Goal: Task Accomplishment & Management: Manage account settings

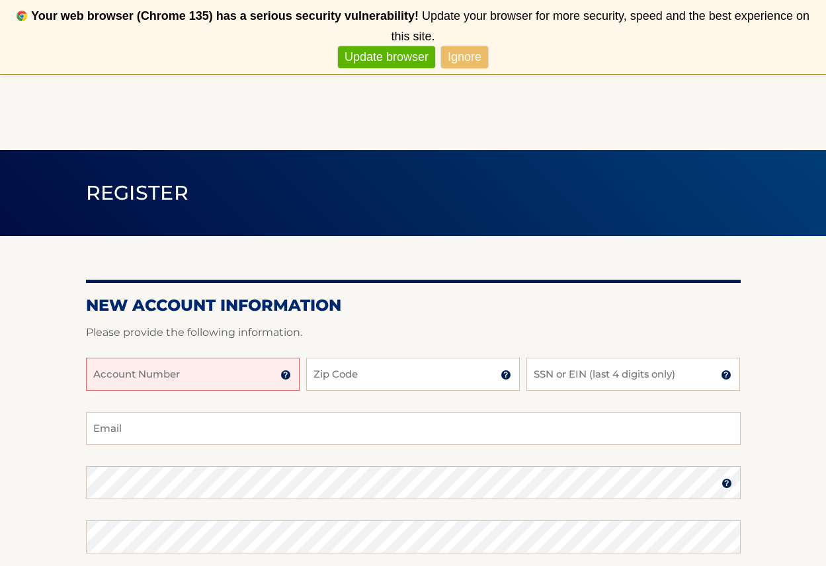
click at [112, 374] on input "Account Number" at bounding box center [193, 374] width 214 height 33
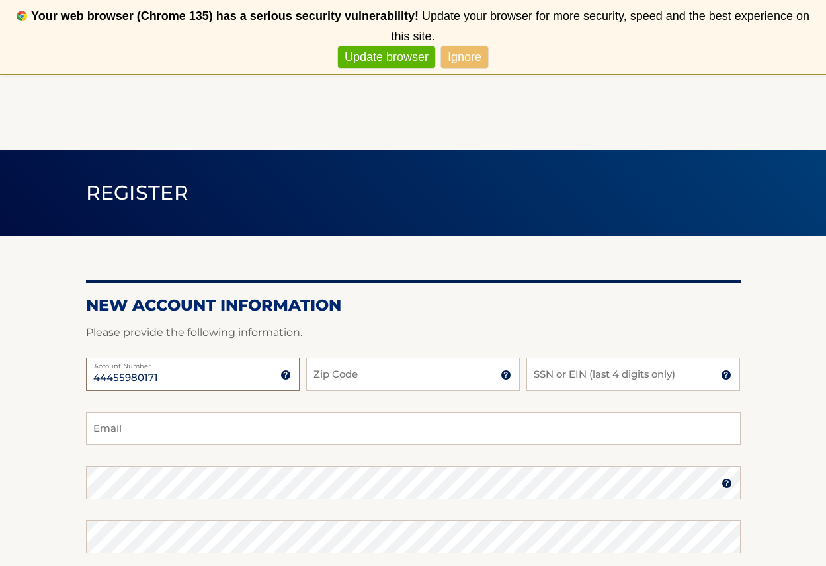
type input "44455980171"
click at [323, 379] on input "Zip Code" at bounding box center [413, 374] width 214 height 33
type input "10312"
type input "minahilsami@hotmail.com"
type input "10312"
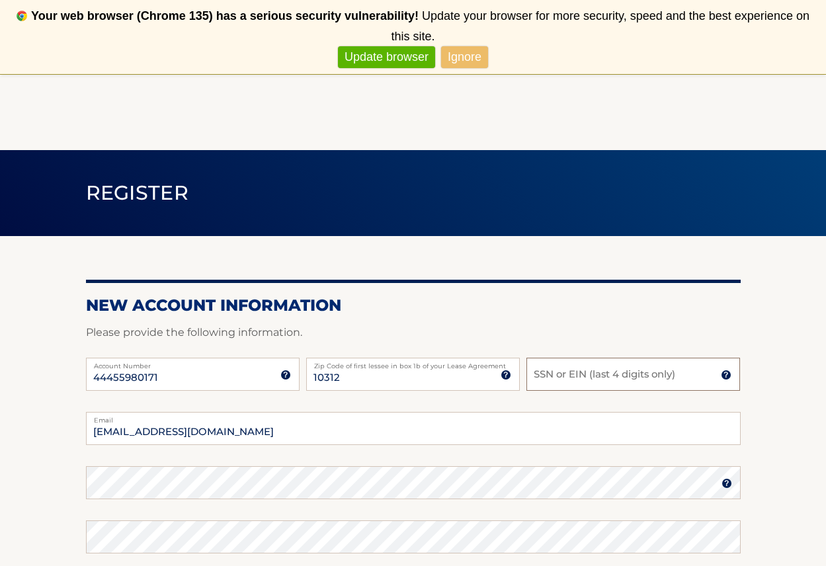
click at [613, 378] on input "SSN or EIN (last 4 digits only)" at bounding box center [633, 374] width 214 height 33
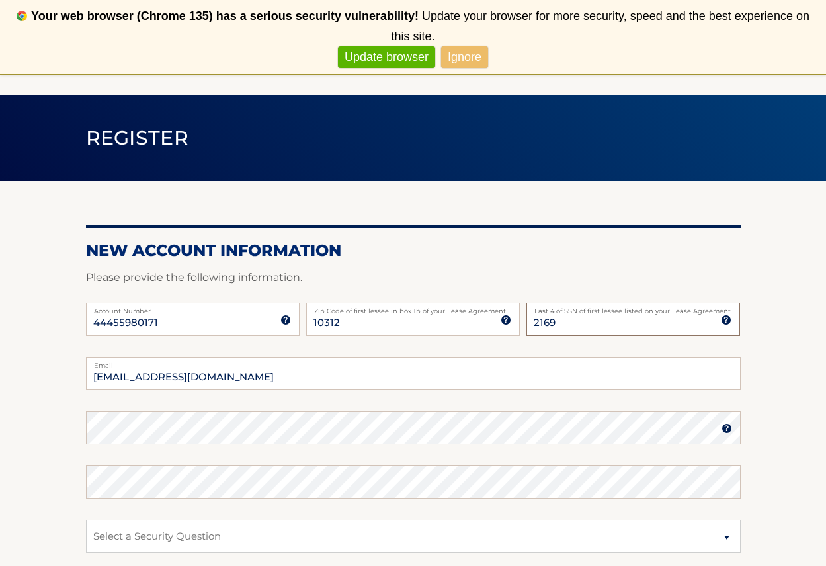
scroll to position [82, 0]
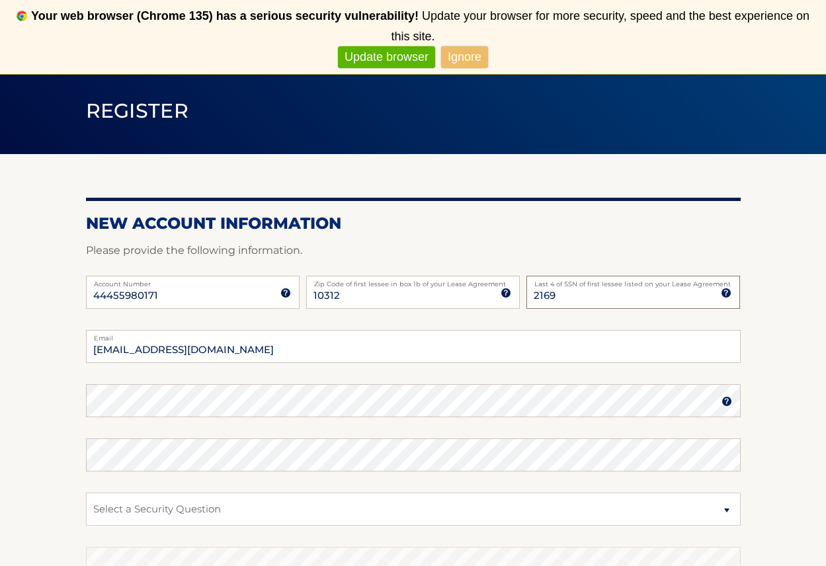
type input "2169"
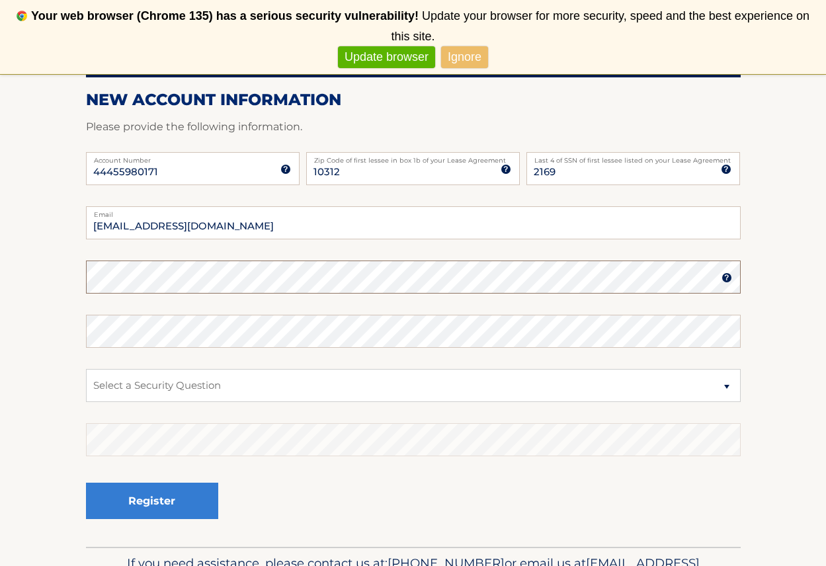
scroll to position [60, 0]
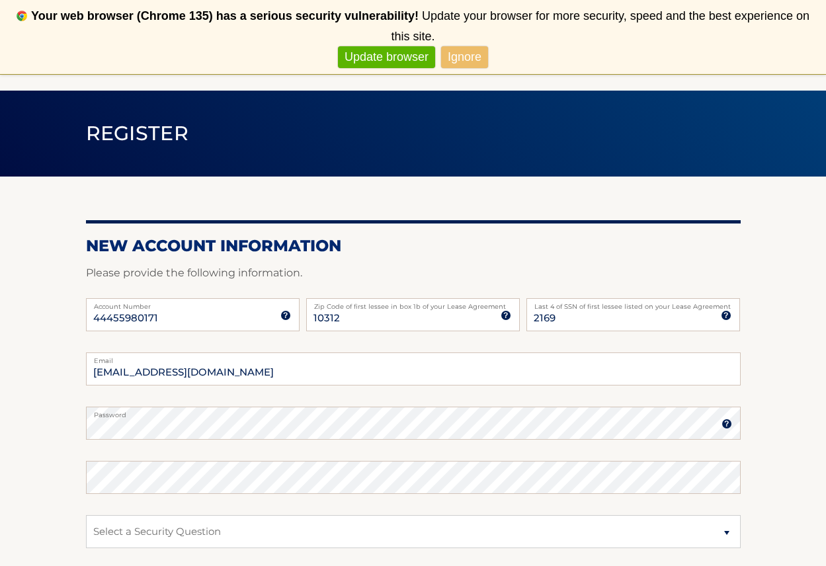
click at [727, 426] on img at bounding box center [726, 424] width 11 height 11
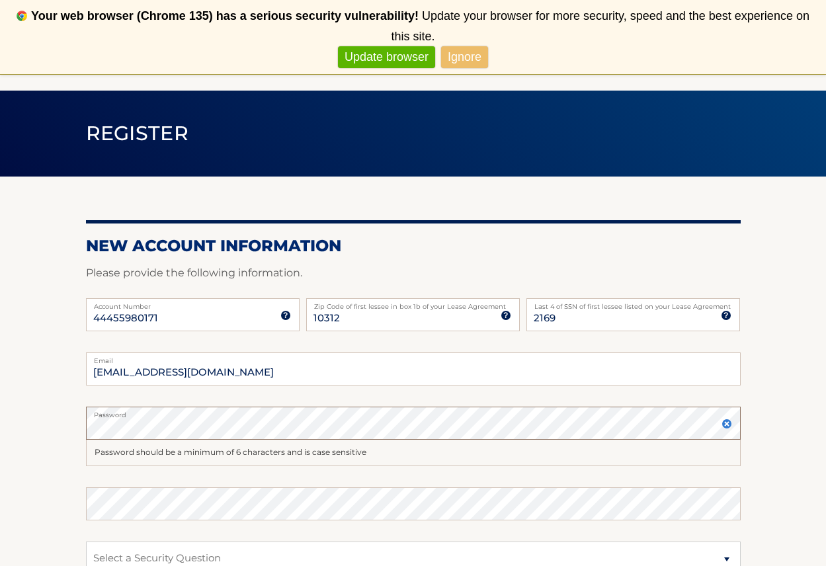
click at [56, 421] on section "New Account Information Please provide the following information. 44455980171 A…" at bounding box center [413, 448] width 826 height 543
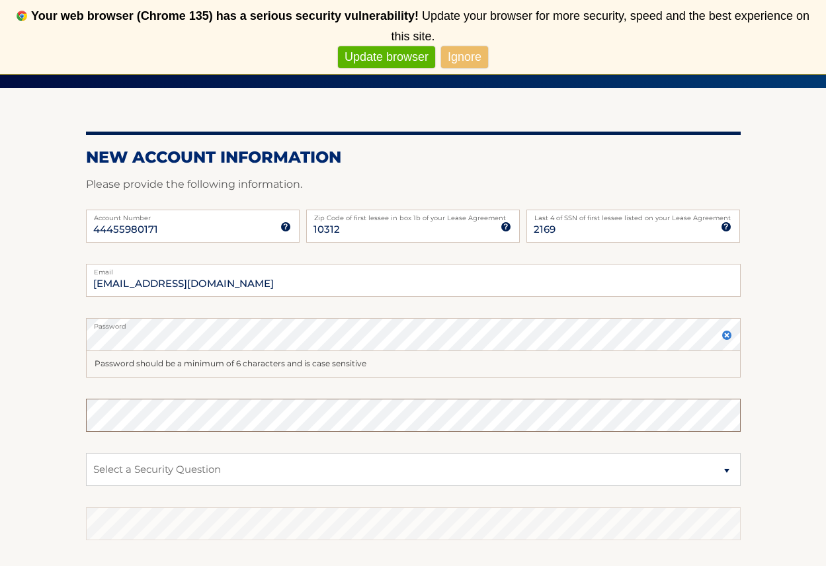
scroll to position [161, 0]
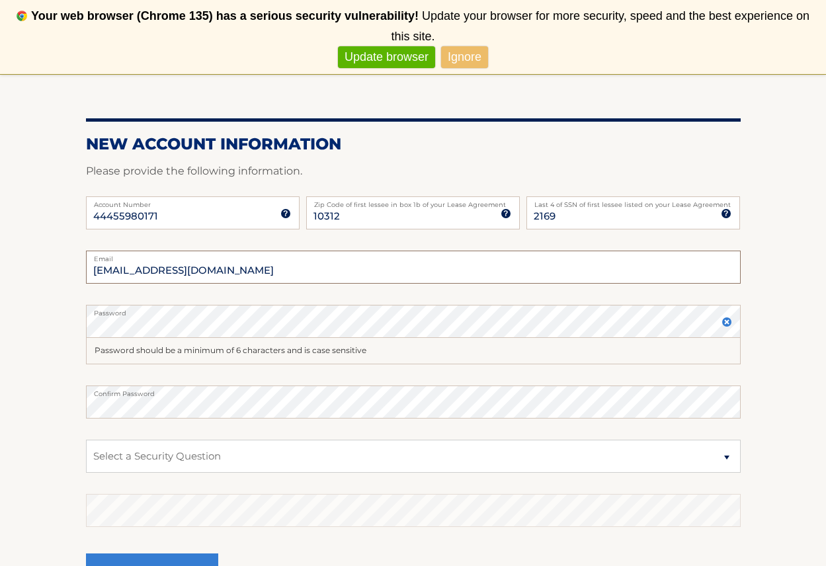
click at [274, 278] on input "minahilsami@hotmail.com" at bounding box center [413, 267] width 655 height 33
type input "minahilsami@hotmail.com"
click at [188, 462] on select "Select a Security Question What was the name of your elementary school? What is…" at bounding box center [413, 456] width 655 height 33
select select "1"
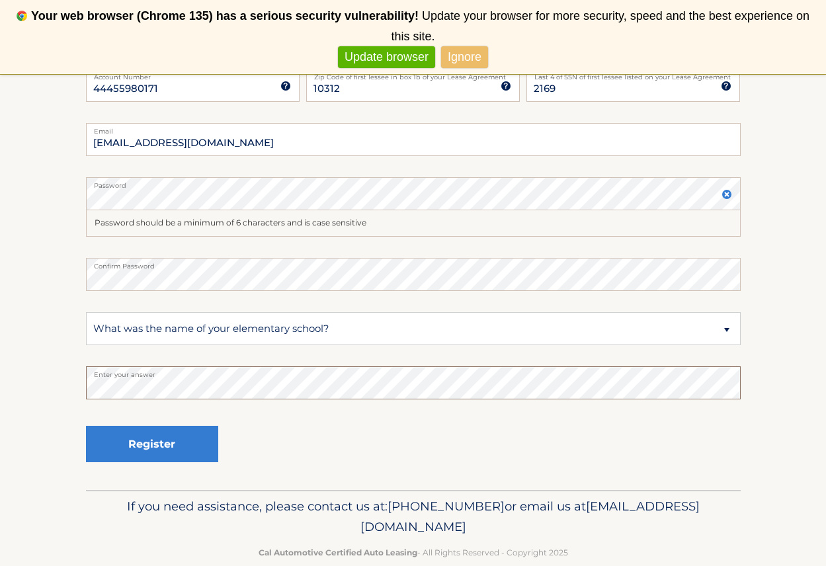
scroll to position [295, 0]
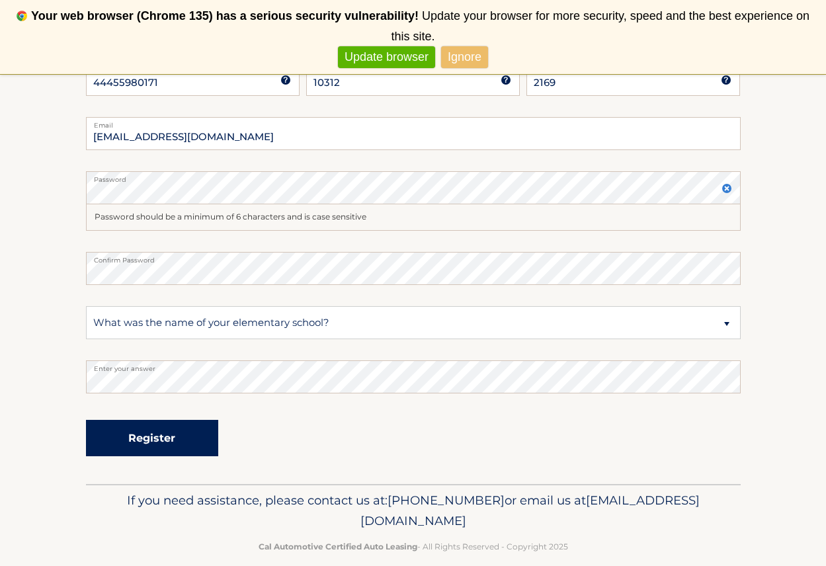
click at [147, 445] on button "Register" at bounding box center [152, 438] width 132 height 36
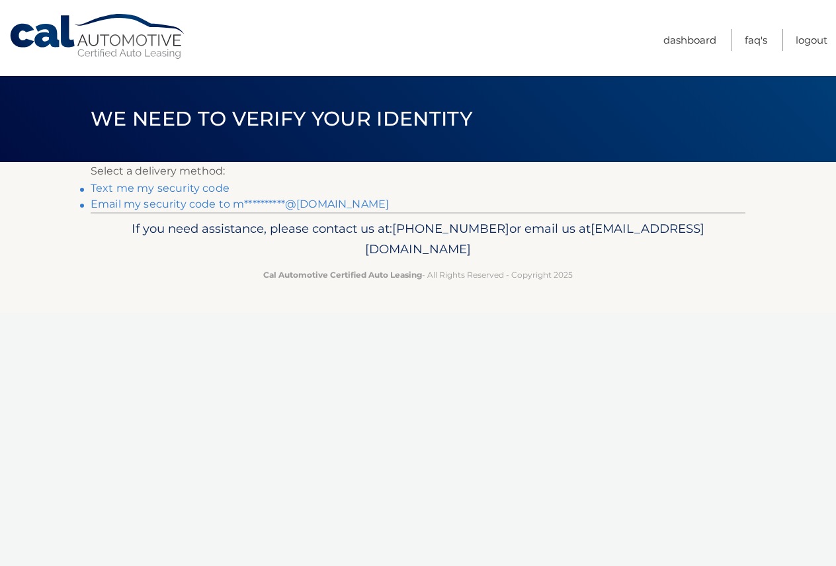
click at [203, 189] on link "Text me my security code" at bounding box center [160, 188] width 139 height 13
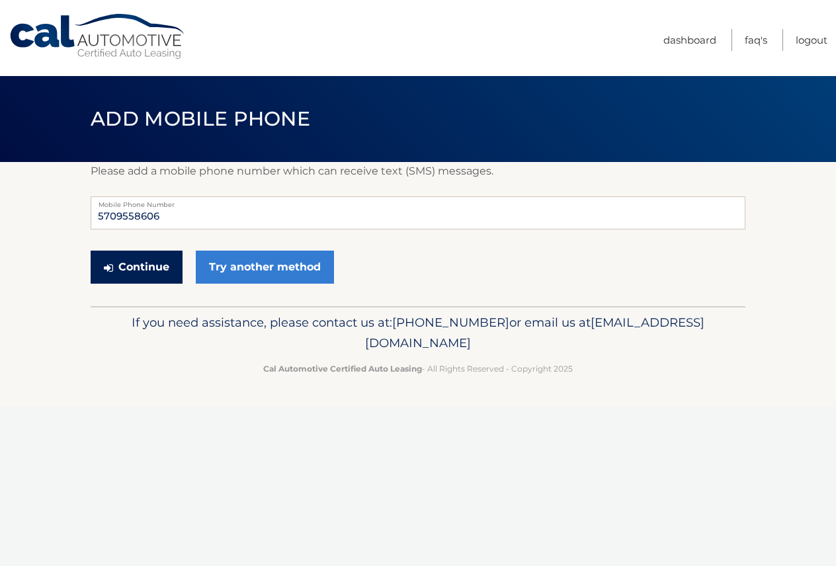
click at [157, 272] on button "Continue" at bounding box center [137, 267] width 92 height 33
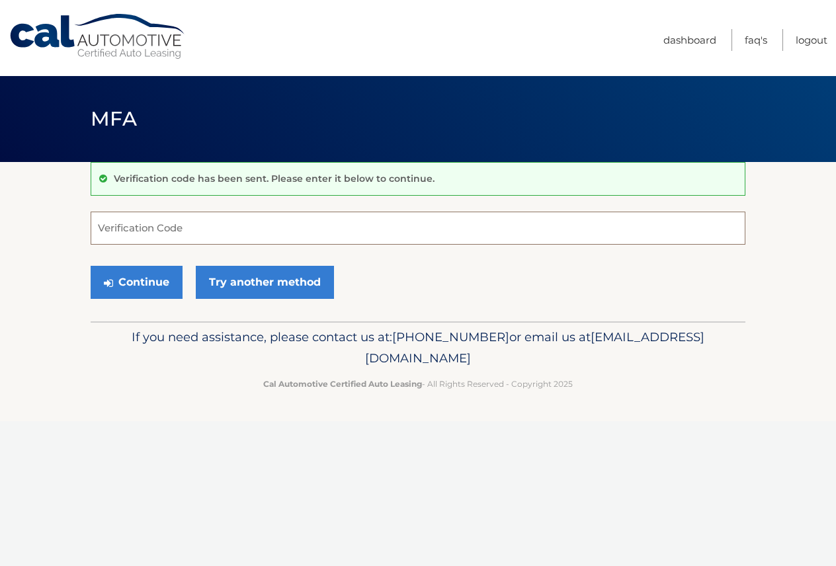
click at [160, 239] on input "Verification Code" at bounding box center [418, 228] width 655 height 33
type input "065976"
click at [91, 266] on button "Continue" at bounding box center [137, 282] width 92 height 33
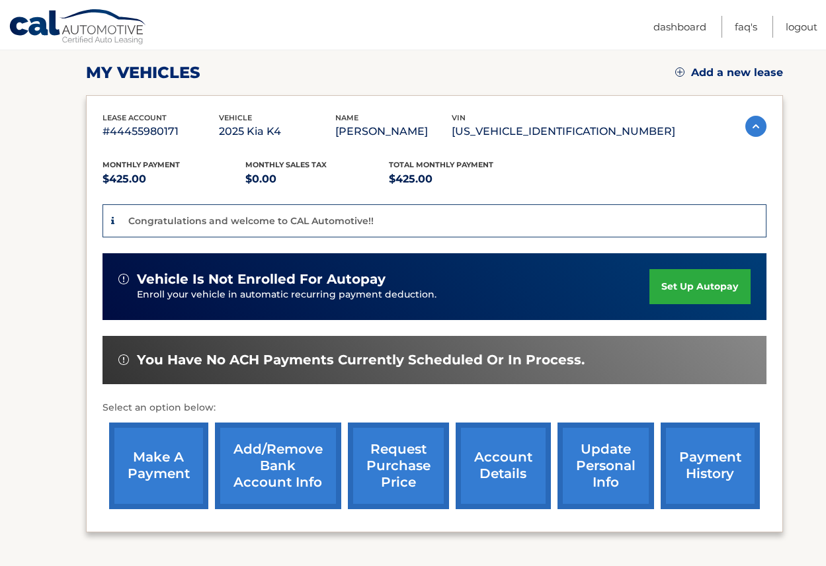
scroll to position [180, 0]
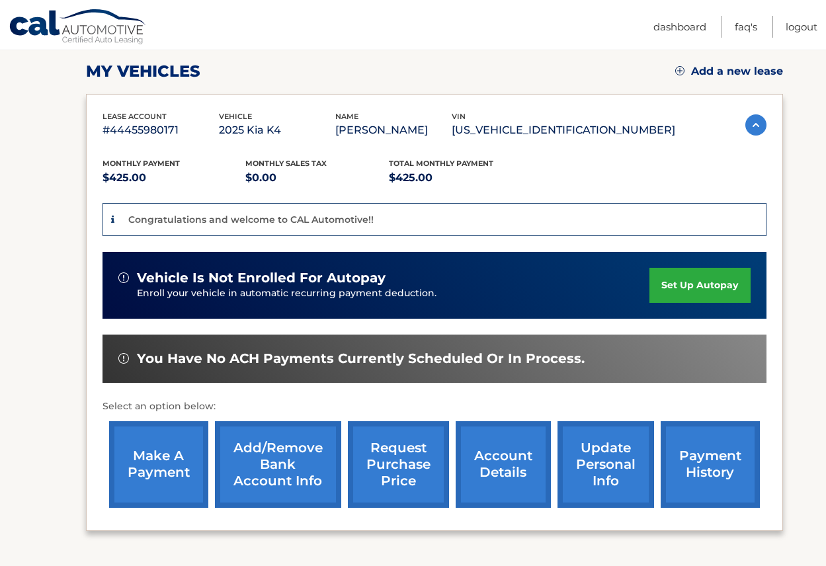
click at [729, 279] on link "set up autopay" at bounding box center [699, 285] width 101 height 35
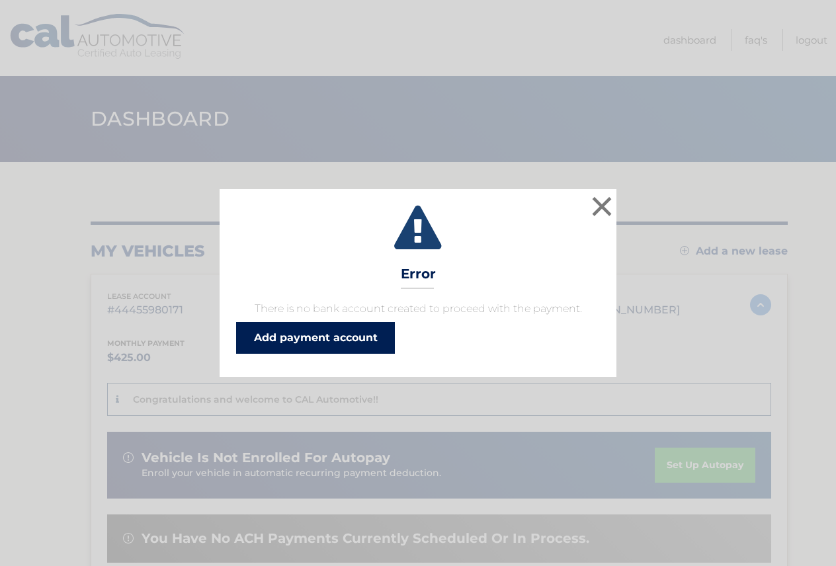
click at [364, 341] on link "Add payment account" at bounding box center [315, 338] width 159 height 32
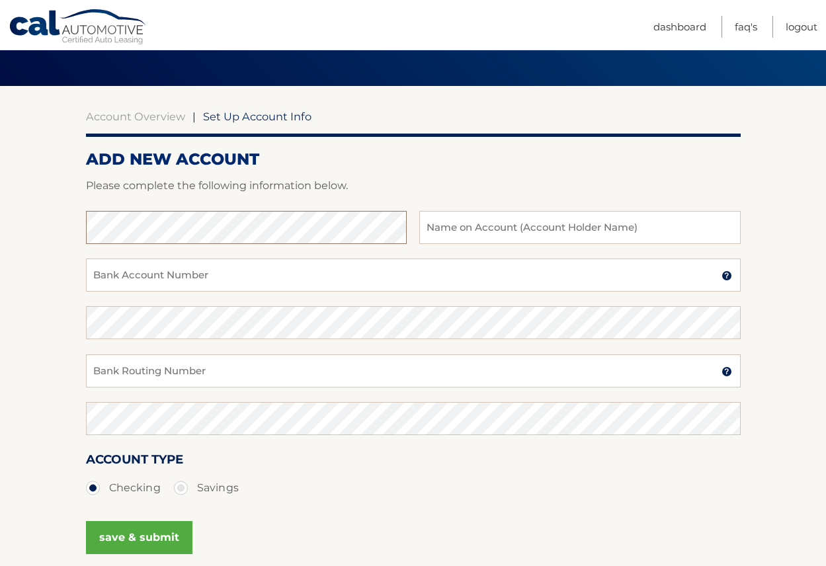
scroll to position [167, 0]
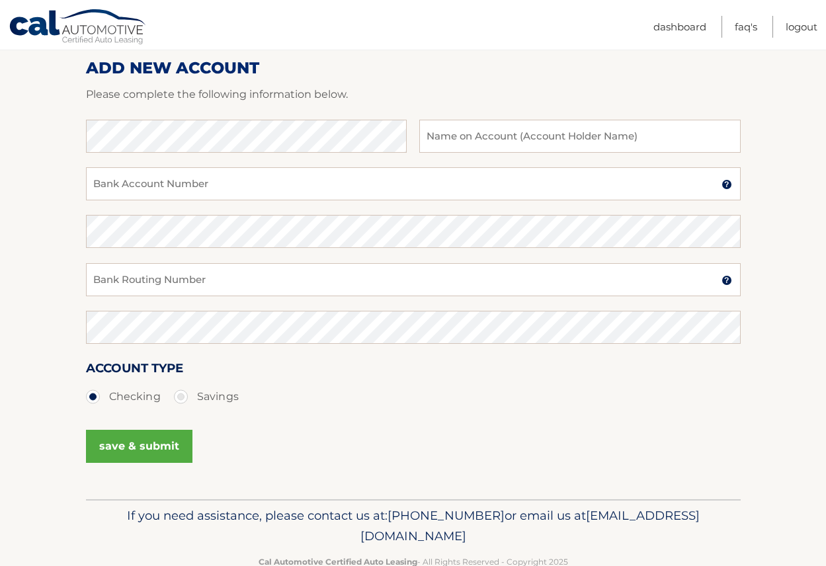
click at [180, 395] on label "Savings" at bounding box center [206, 397] width 65 height 26
click at [180, 395] on input "Savings" at bounding box center [185, 394] width 13 height 21
radio input "true"
click at [94, 393] on label "Checking" at bounding box center [123, 397] width 75 height 26
click at [94, 393] on input "Checking" at bounding box center [97, 394] width 13 height 21
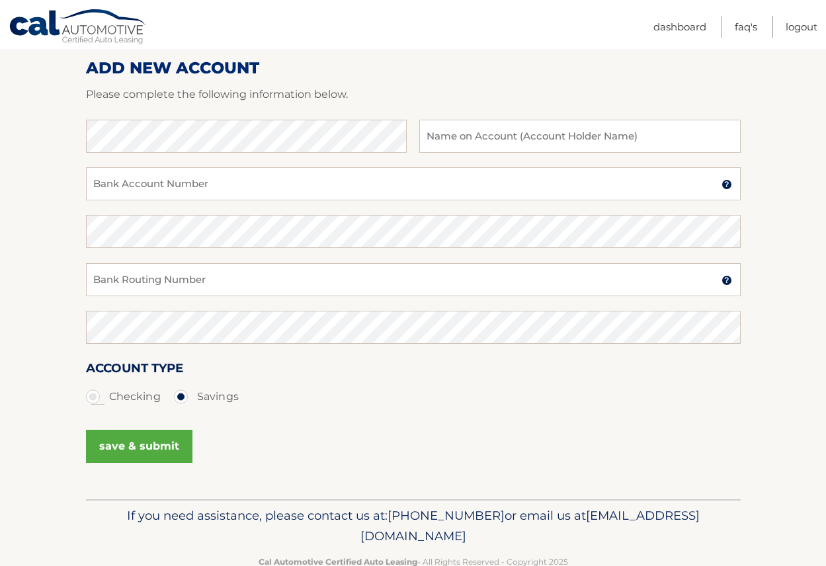
radio input "true"
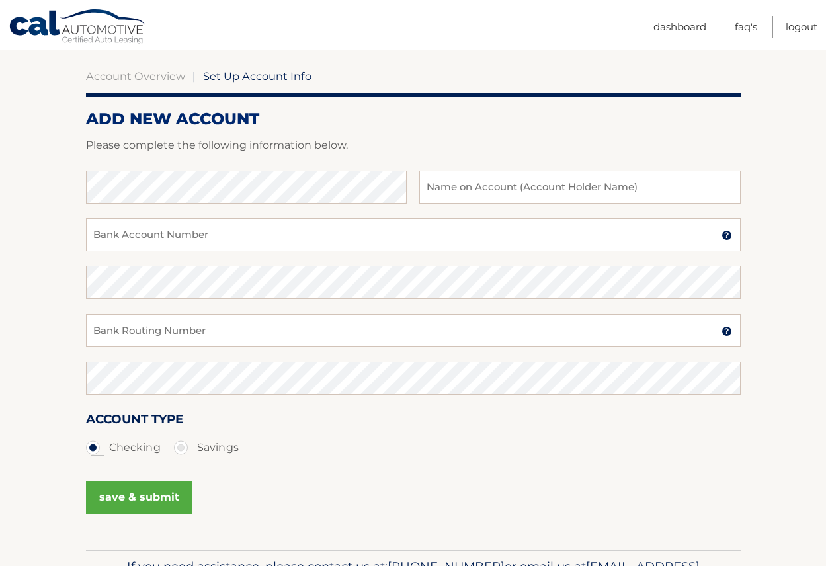
scroll to position [0, 0]
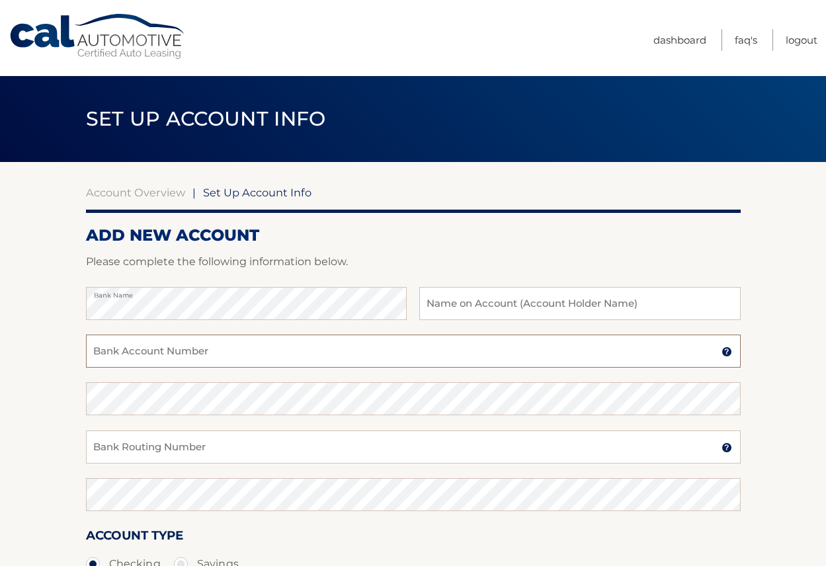
click at [343, 349] on input "Bank Account Number" at bounding box center [413, 351] width 655 height 33
type input "9025680533"
click at [145, 452] on input "Bank Routing Number" at bounding box center [413, 446] width 655 height 33
type input "031300012"
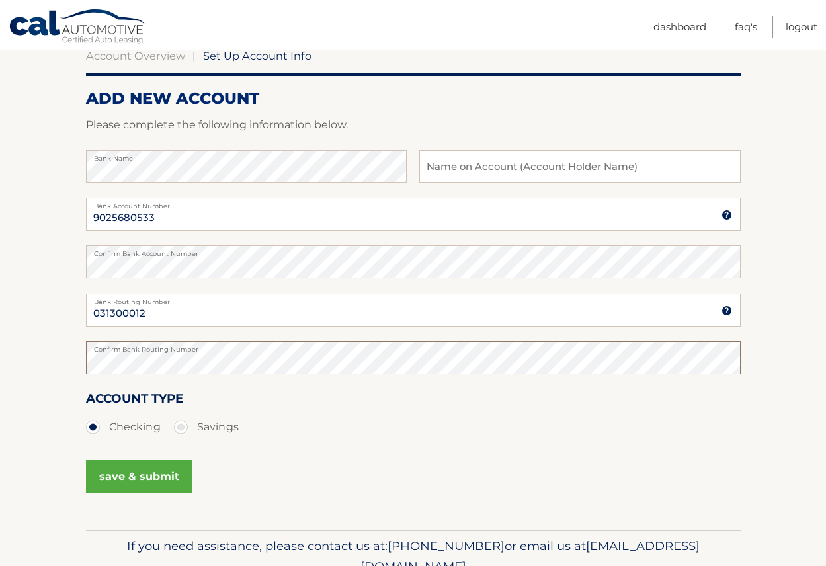
scroll to position [148, 0]
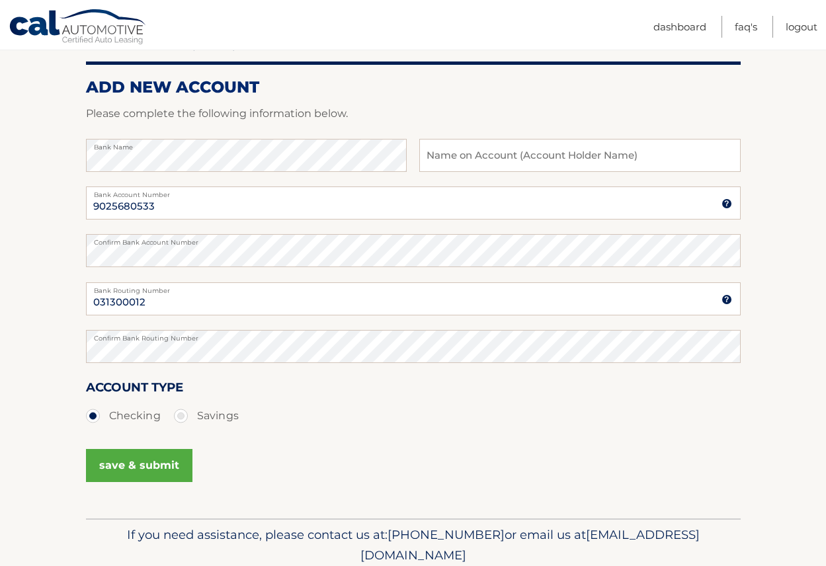
click at [144, 471] on button "save & submit" at bounding box center [139, 465] width 106 height 33
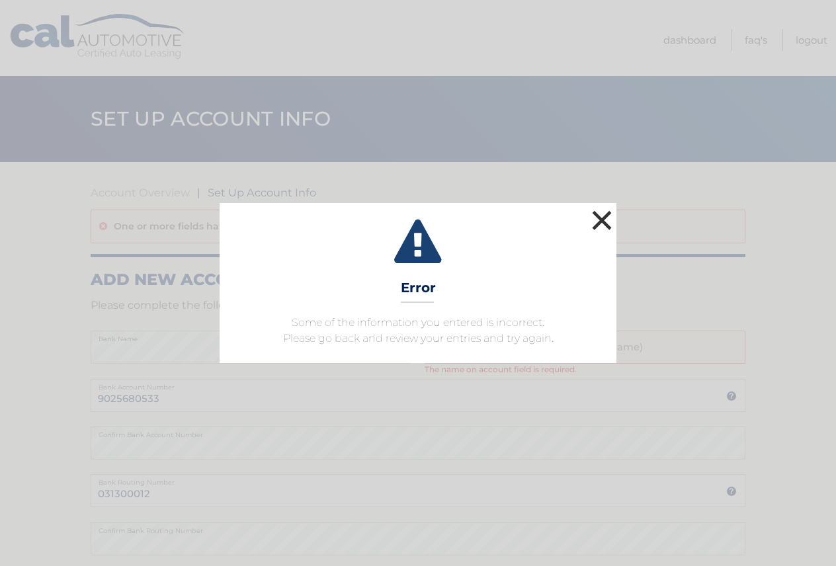
click at [592, 220] on button "×" at bounding box center [601, 220] width 26 height 26
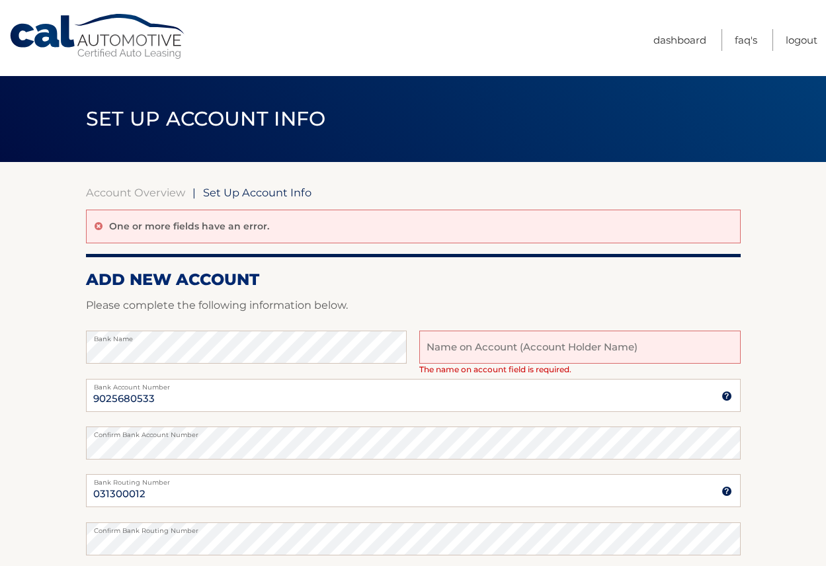
click at [530, 347] on input "text" at bounding box center [579, 347] width 321 height 33
type input "[PERSON_NAME]"
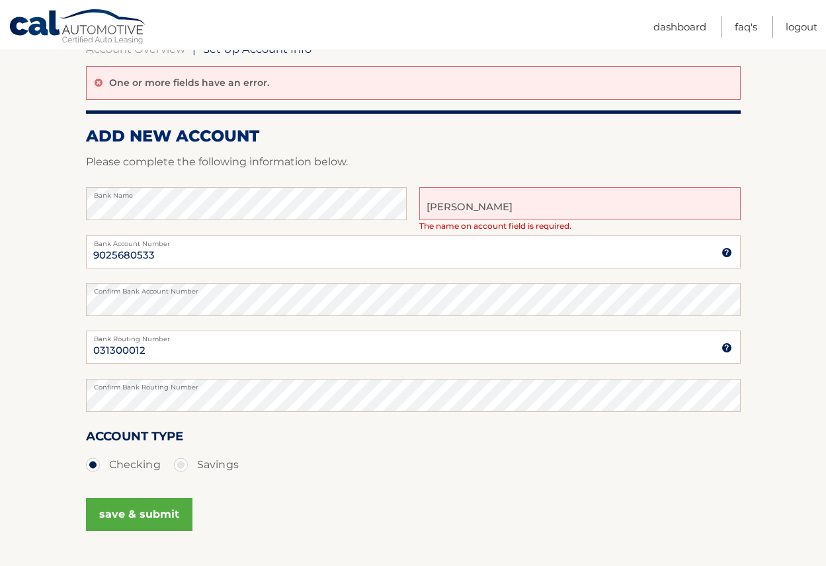
scroll to position [206, 0]
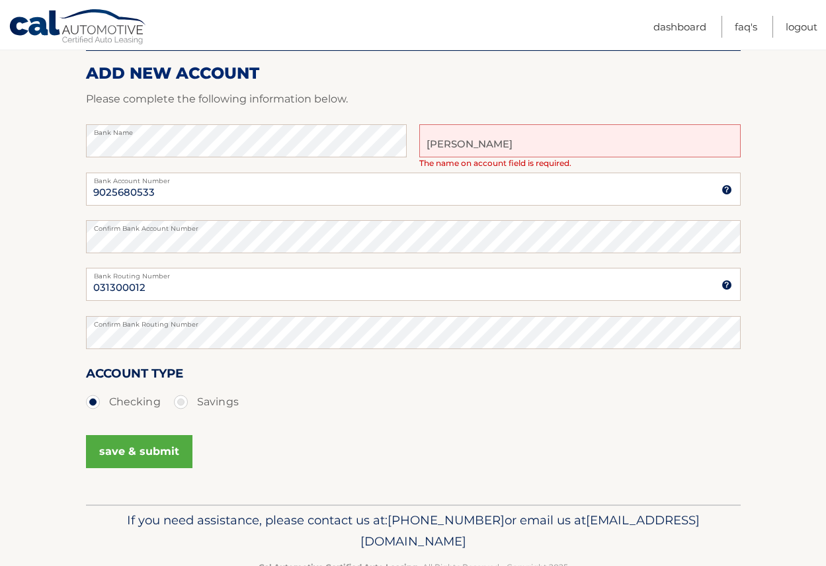
click at [173, 449] on button "save & submit" at bounding box center [139, 451] width 106 height 33
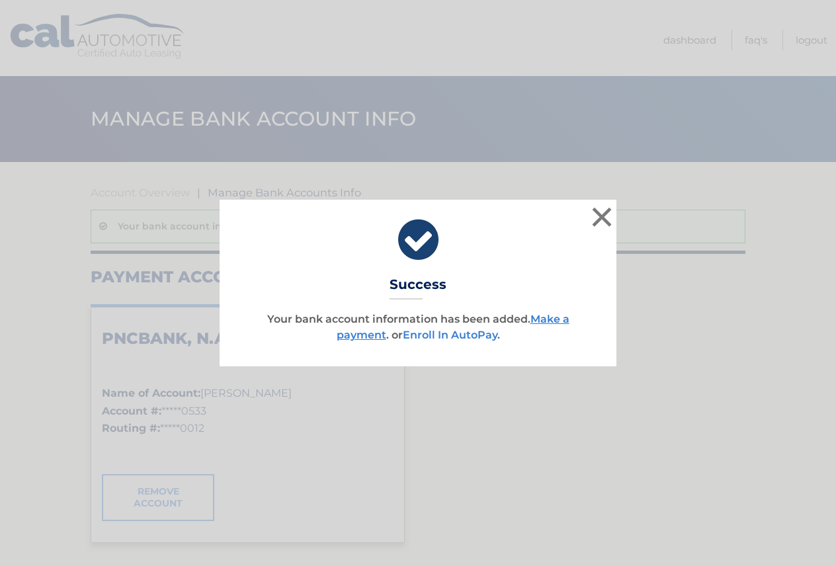
click at [450, 339] on link "Enroll In AutoPay" at bounding box center [450, 335] width 95 height 13
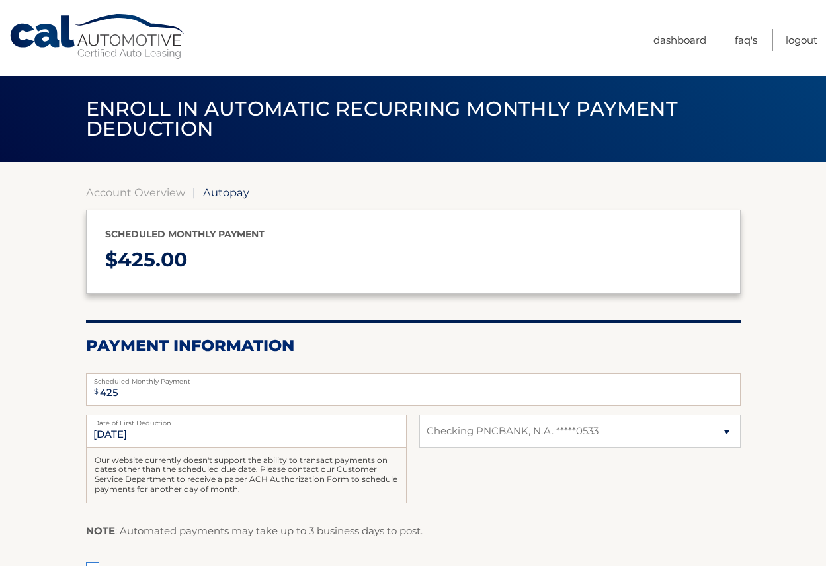
select select "NDFmMzExODktNDIwYy00MzI5LTk1MTItZGYwOGUwYjliMmFh"
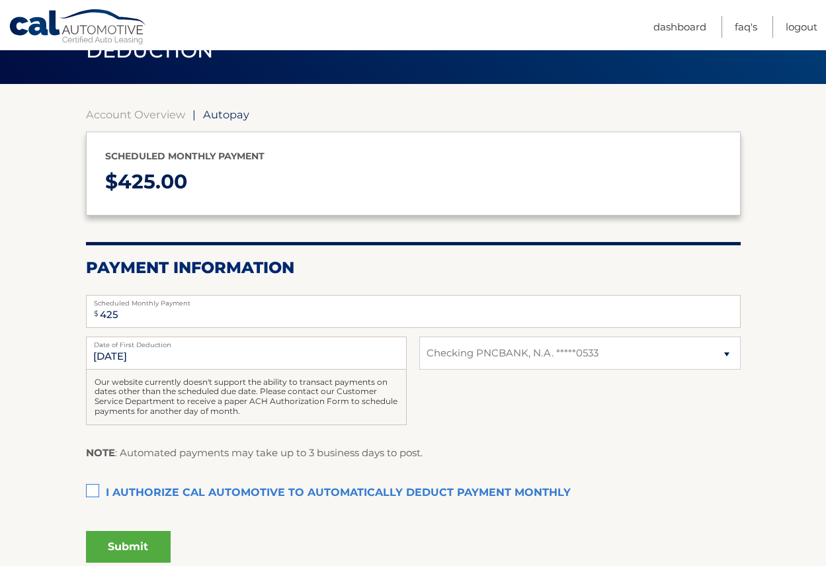
scroll to position [105, 0]
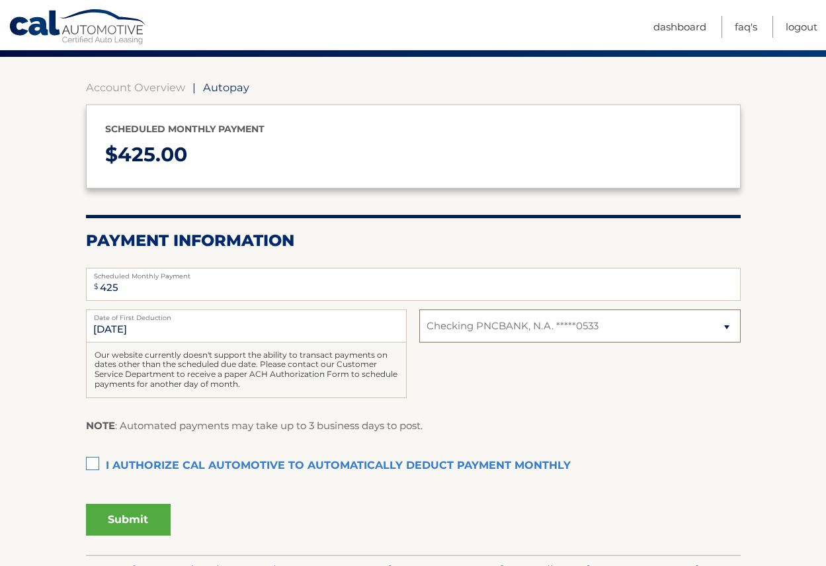
click at [480, 328] on select "Select Bank Account Checking PNCBANK, N.A. *****0533" at bounding box center [579, 325] width 321 height 33
click at [145, 464] on label "I authorize cal automotive to automatically deduct payment monthly This checkbo…" at bounding box center [413, 466] width 655 height 26
click at [0, 0] on input "I authorize cal automotive to automatically deduct payment monthly This checkbo…" at bounding box center [0, 0] width 0 height 0
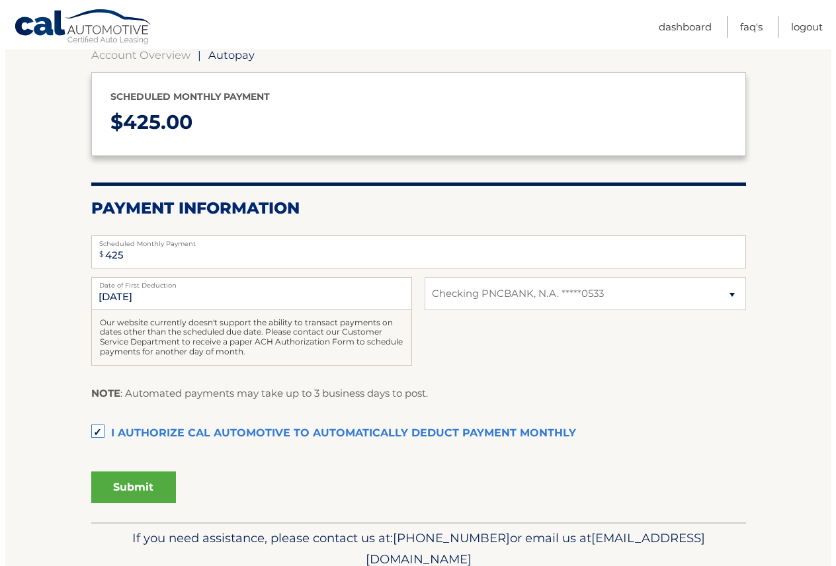
scroll to position [194, 0]
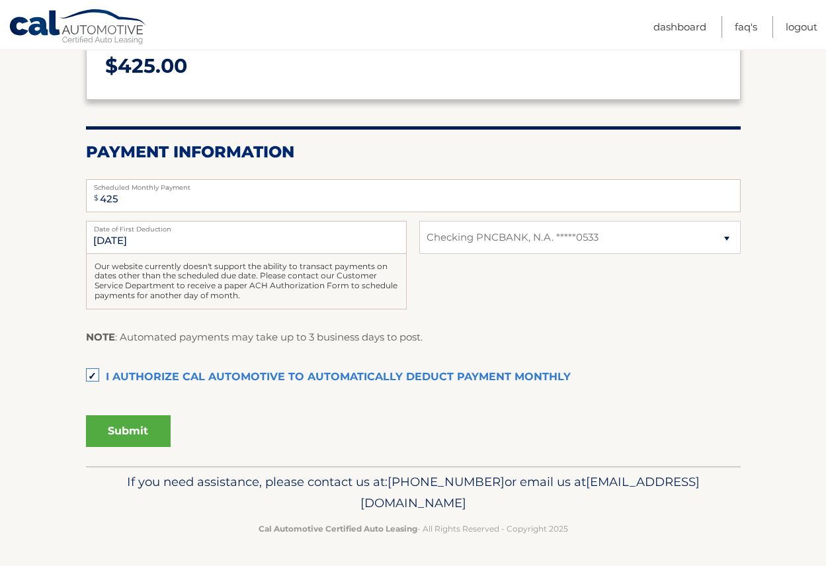
click at [141, 435] on button "Submit" at bounding box center [128, 431] width 85 height 32
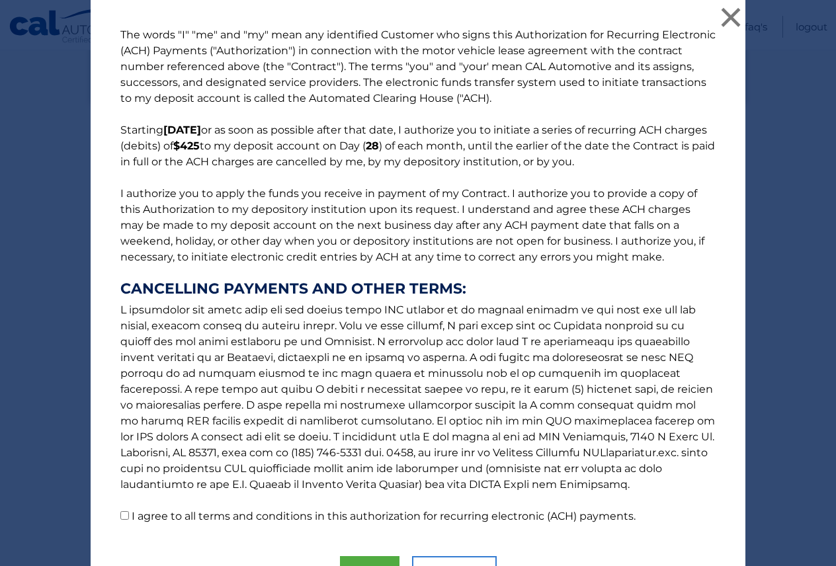
scroll to position [74, 0]
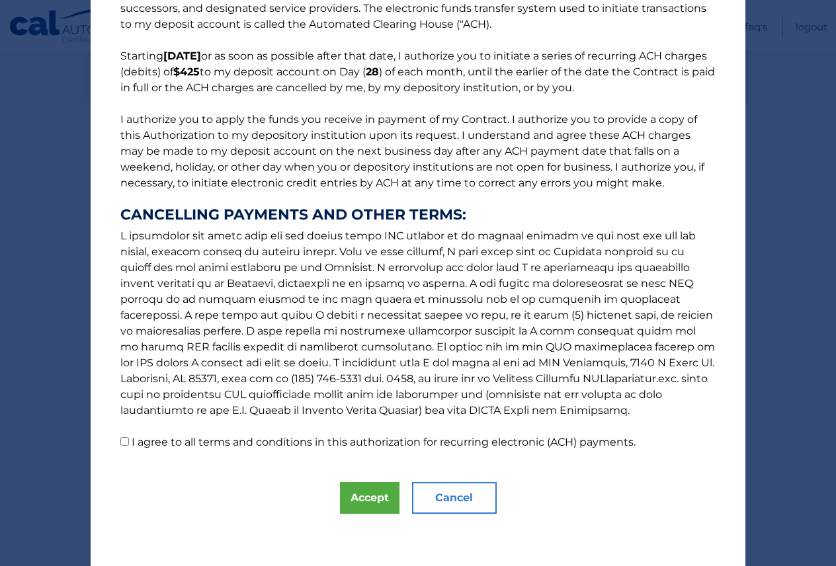
click at [223, 439] on label "I agree to all terms and conditions in this authorization for recurring electro…" at bounding box center [384, 442] width 504 height 13
click at [129, 439] on input "I agree to all terms and conditions in this authorization for recurring electro…" at bounding box center [124, 441] width 9 height 9
checkbox input "true"
click at [369, 487] on button "Accept" at bounding box center [370, 498] width 60 height 32
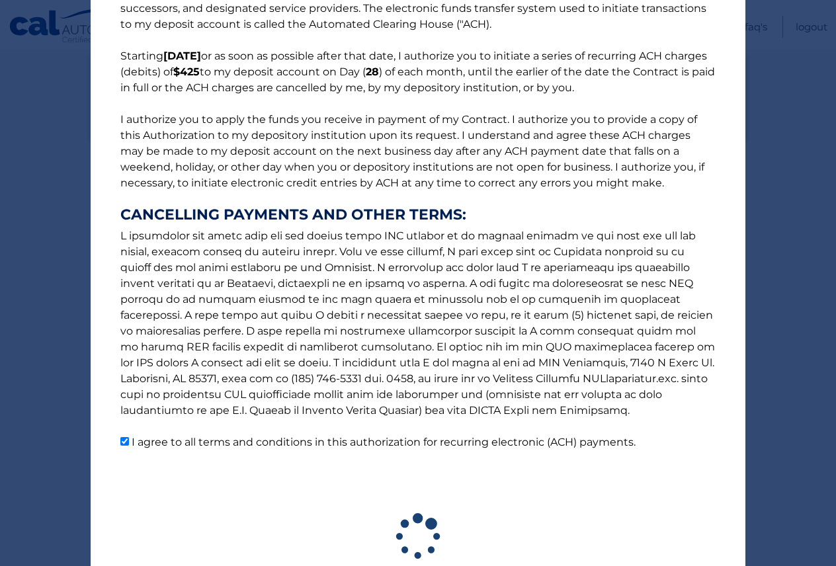
scroll to position [157, 0]
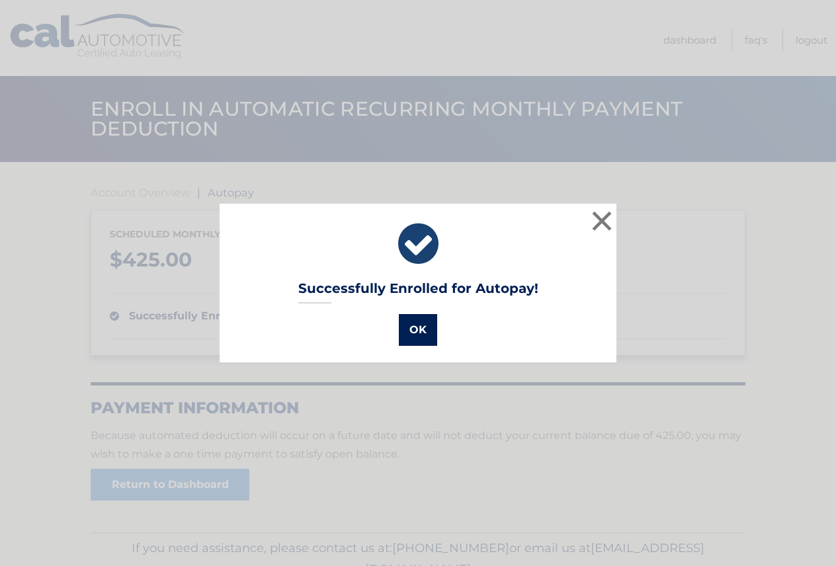
click at [423, 328] on button "OK" at bounding box center [418, 330] width 38 height 32
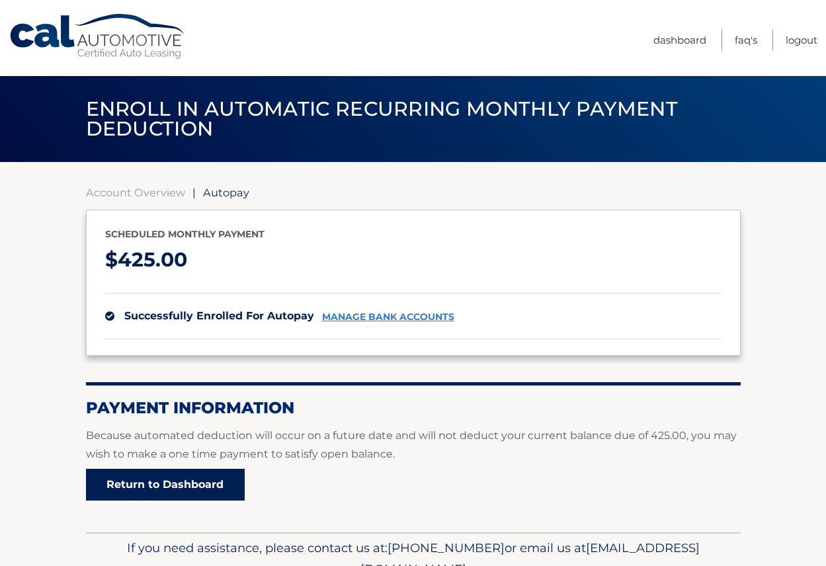
click at [179, 476] on link "Return to Dashboard" at bounding box center [165, 485] width 159 height 32
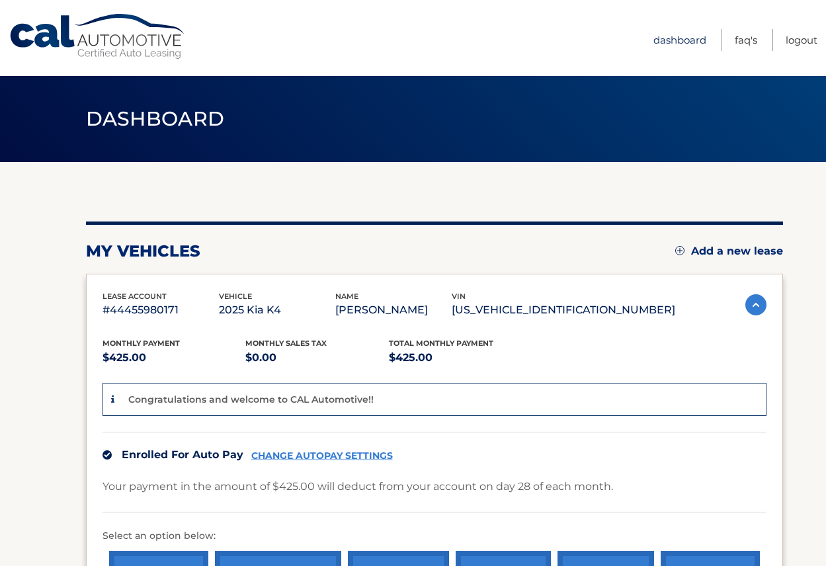
click at [680, 36] on link "Dashboard" at bounding box center [679, 40] width 53 height 22
